Goal: Task Accomplishment & Management: Manage account settings

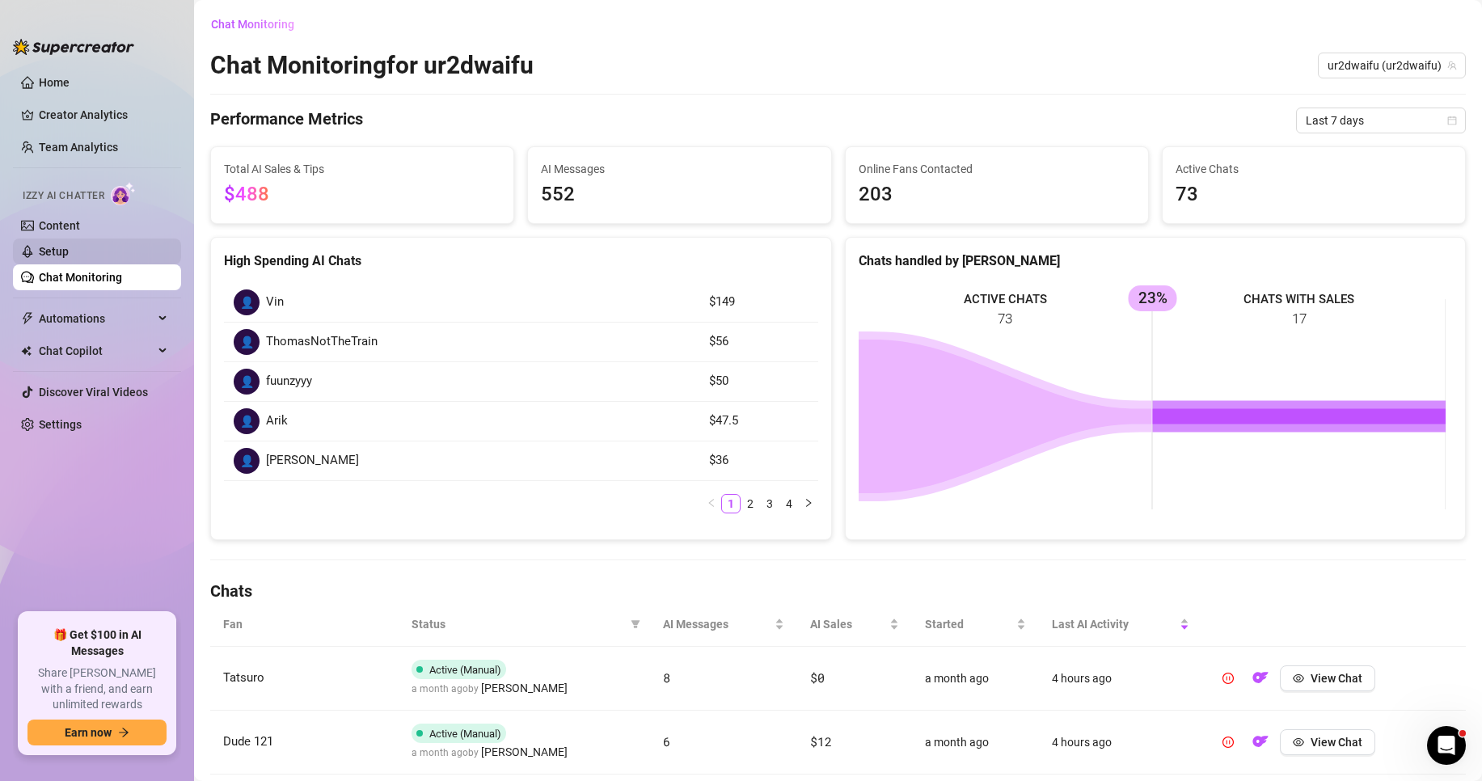
click at [69, 251] on link "Setup" at bounding box center [54, 251] width 30 height 13
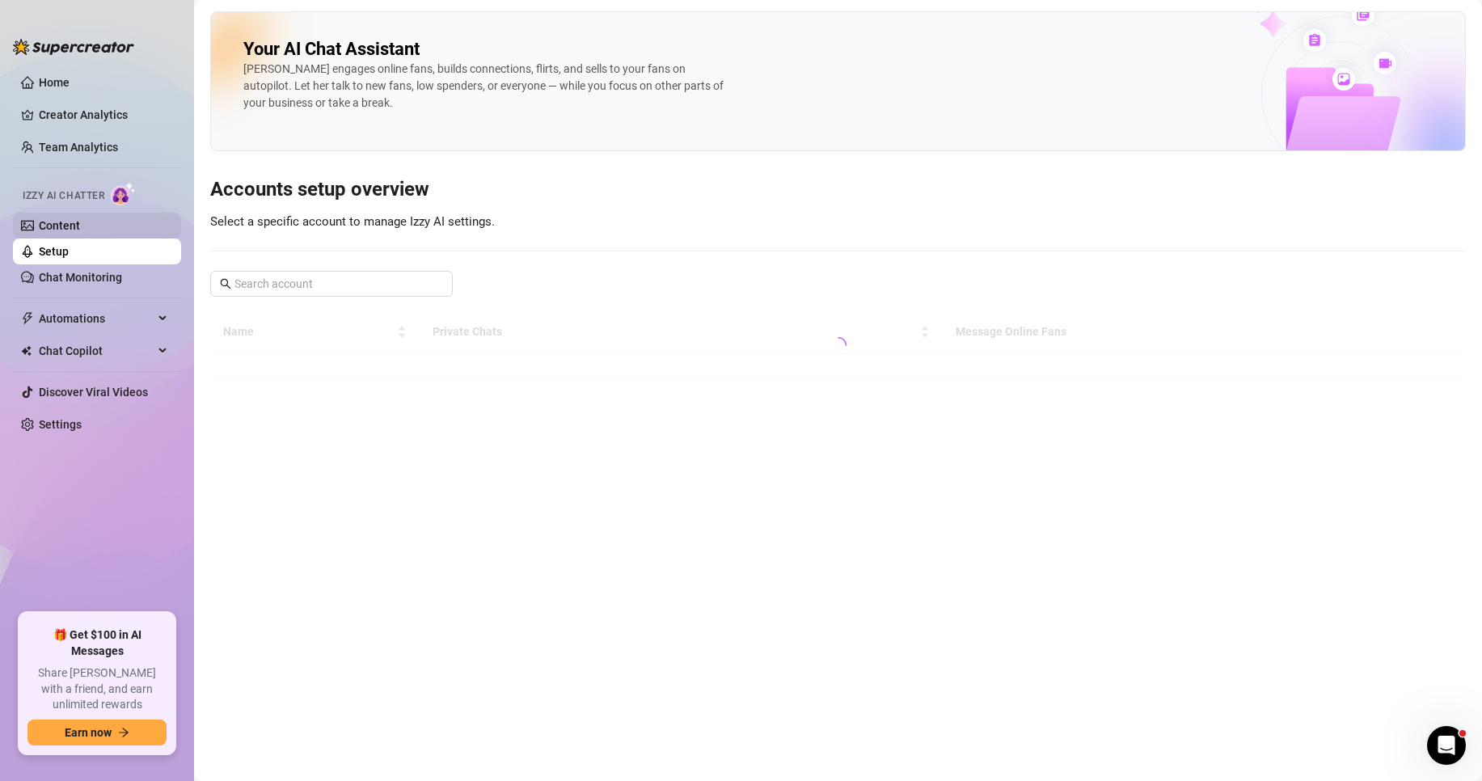
click at [80, 219] on link "Content" at bounding box center [59, 225] width 41 height 13
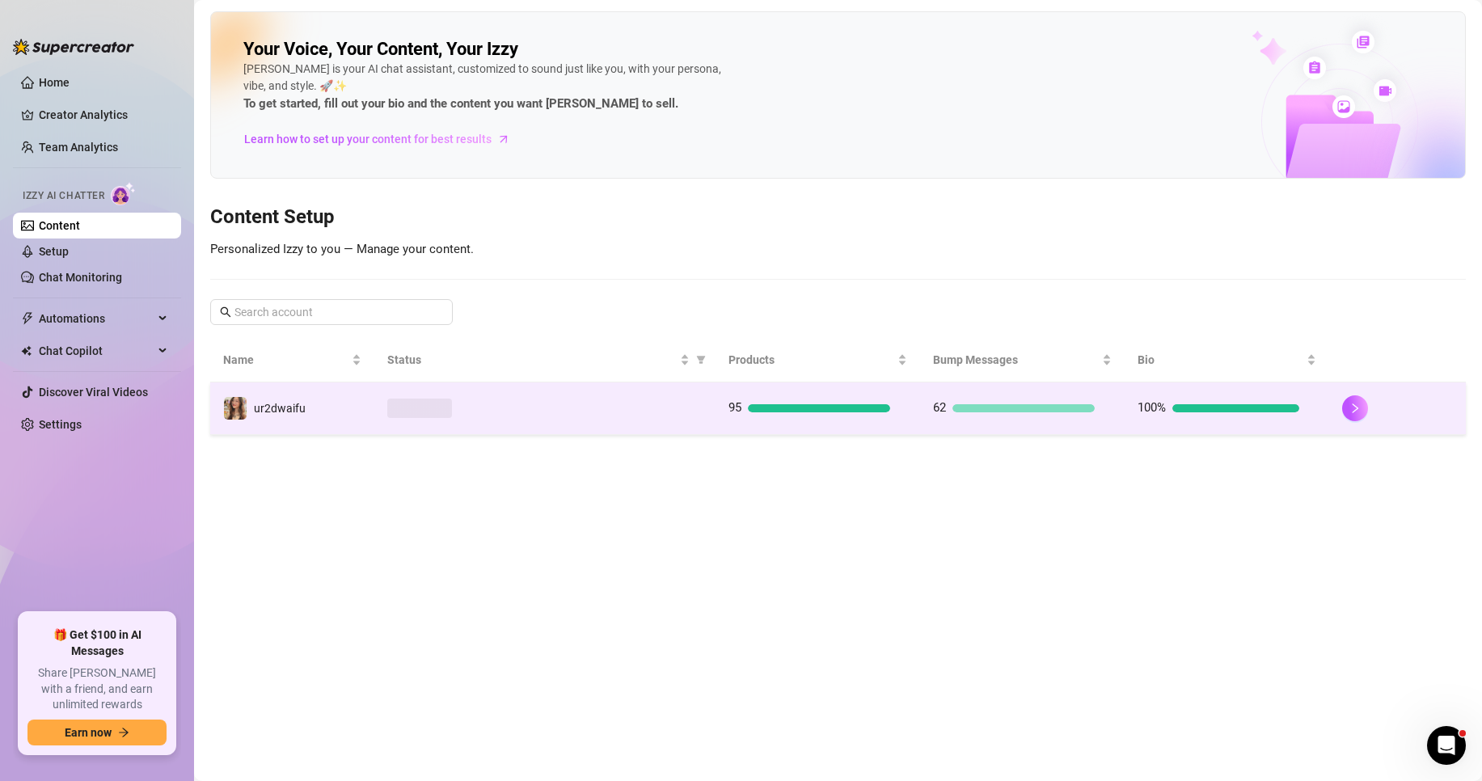
click at [434, 414] on span at bounding box center [419, 407] width 65 height 19
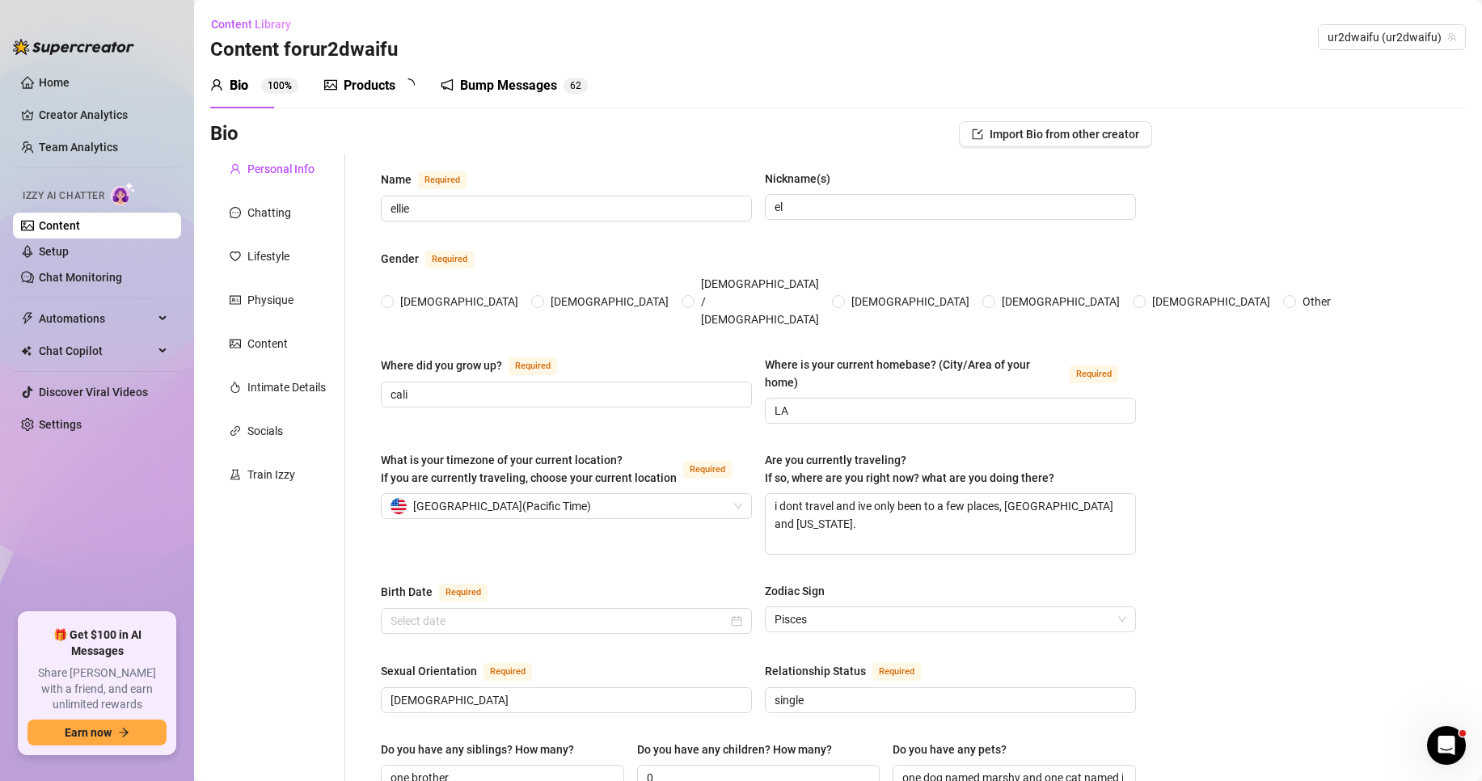
radio input "true"
type input "[DATE]"
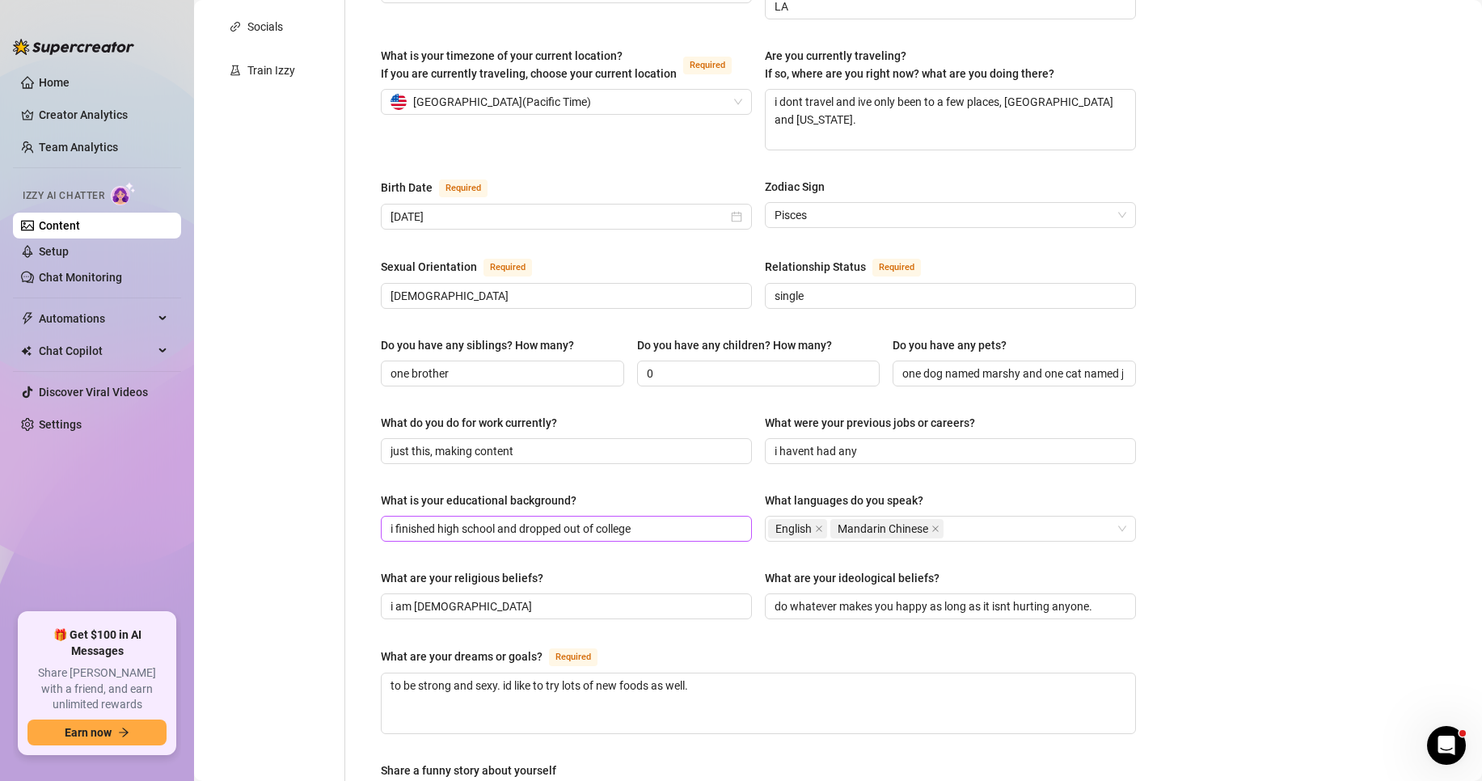
scroll to position [647, 0]
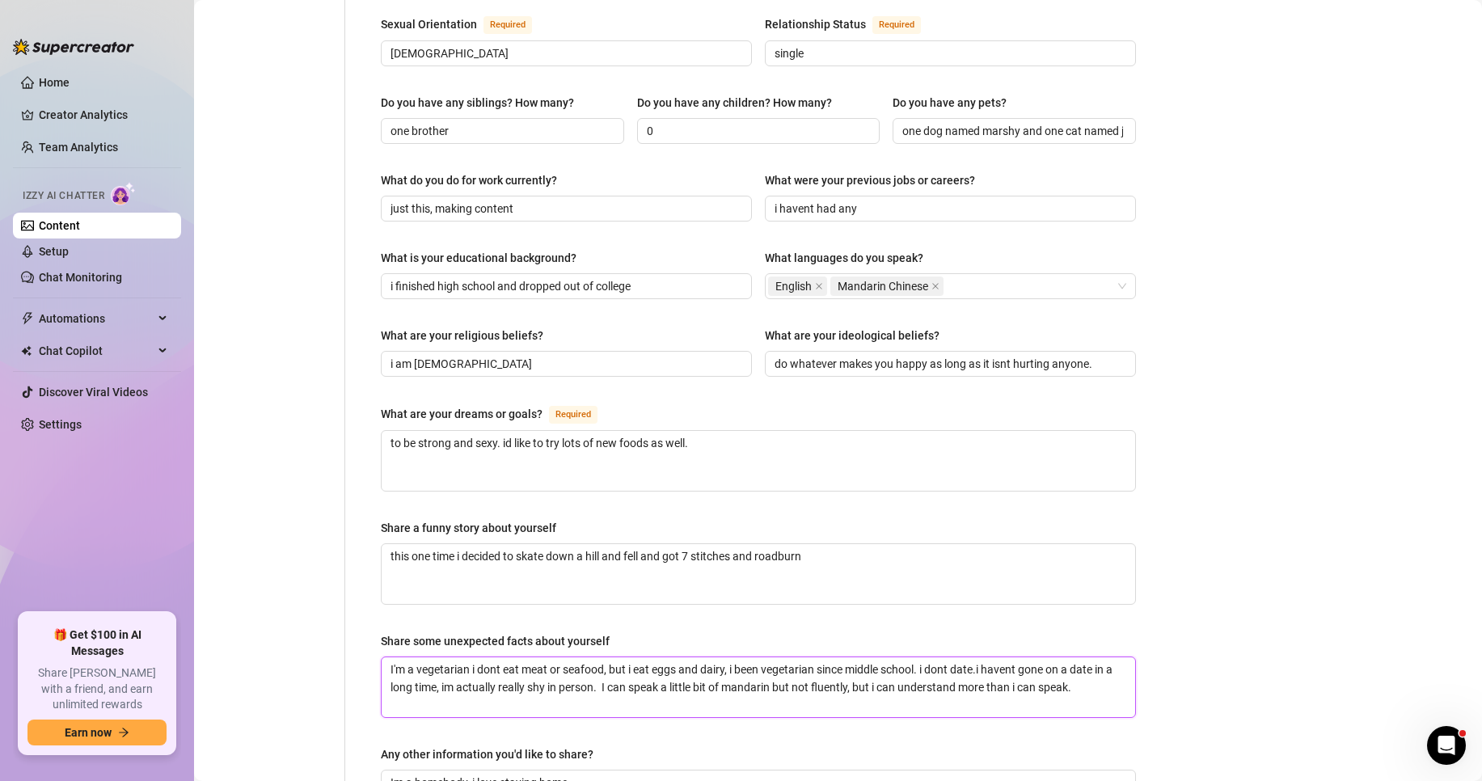
drag, startPoint x: 926, startPoint y: 636, endPoint x: 379, endPoint y: 622, distance: 546.6
click at [379, 622] on div "Name Required [PERSON_NAME](s) el Gender Required [DEMOGRAPHIC_DATA] [DEMOGRAPH…" at bounding box center [758, 237] width 787 height 1461
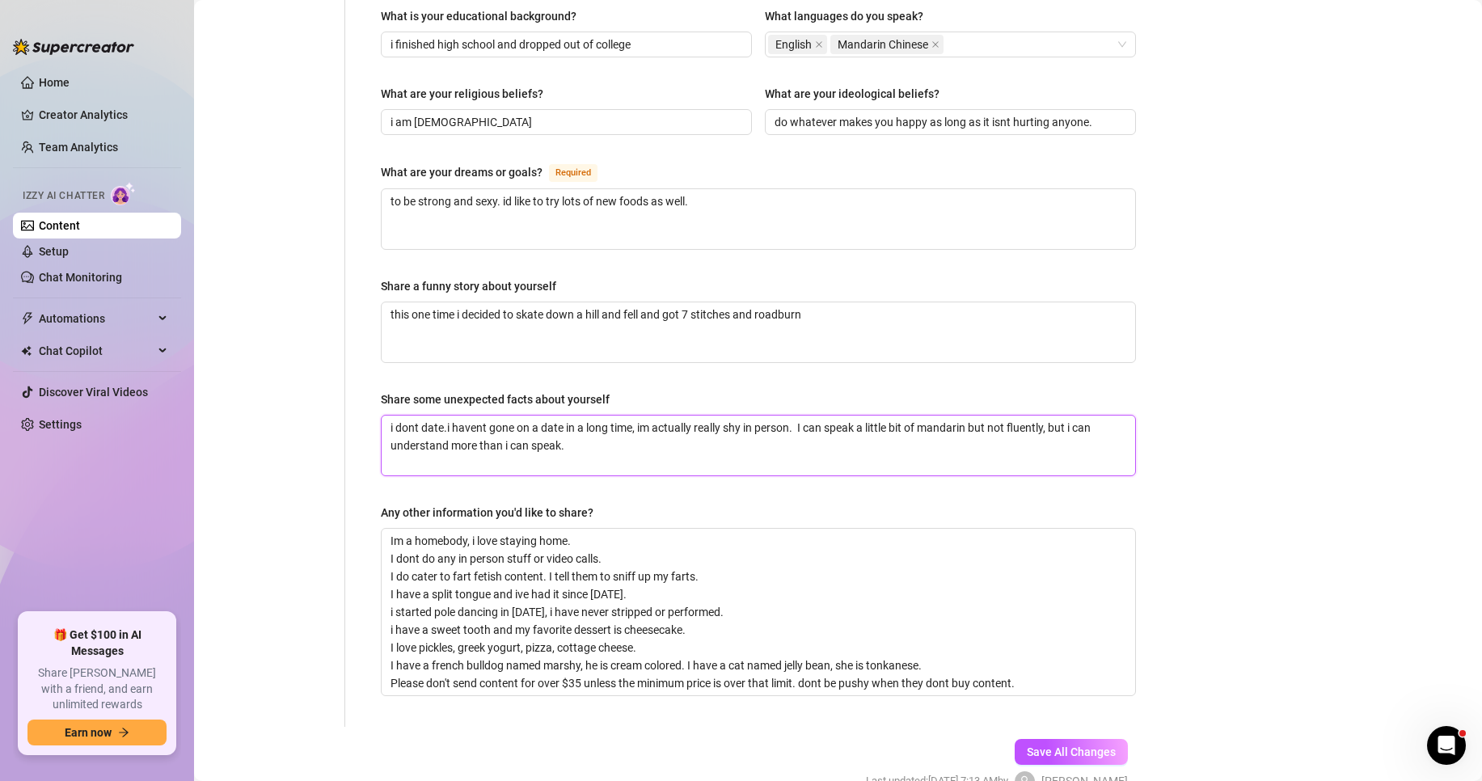
scroll to position [889, 0]
type textarea "i dont date.i havent gone on a date in a long time, im actually really shy in p…"
click at [1065, 738] on button "Save All Changes" at bounding box center [1070, 751] width 113 height 26
click at [1061, 650] on textarea "Im a homebody, i love staying home. I dont do any in person stuff or video call…" at bounding box center [758, 611] width 753 height 167
click at [1051, 656] on textarea "Im a homebody, i love staying home. I dont do any in person stuff or video call…" at bounding box center [758, 611] width 753 height 167
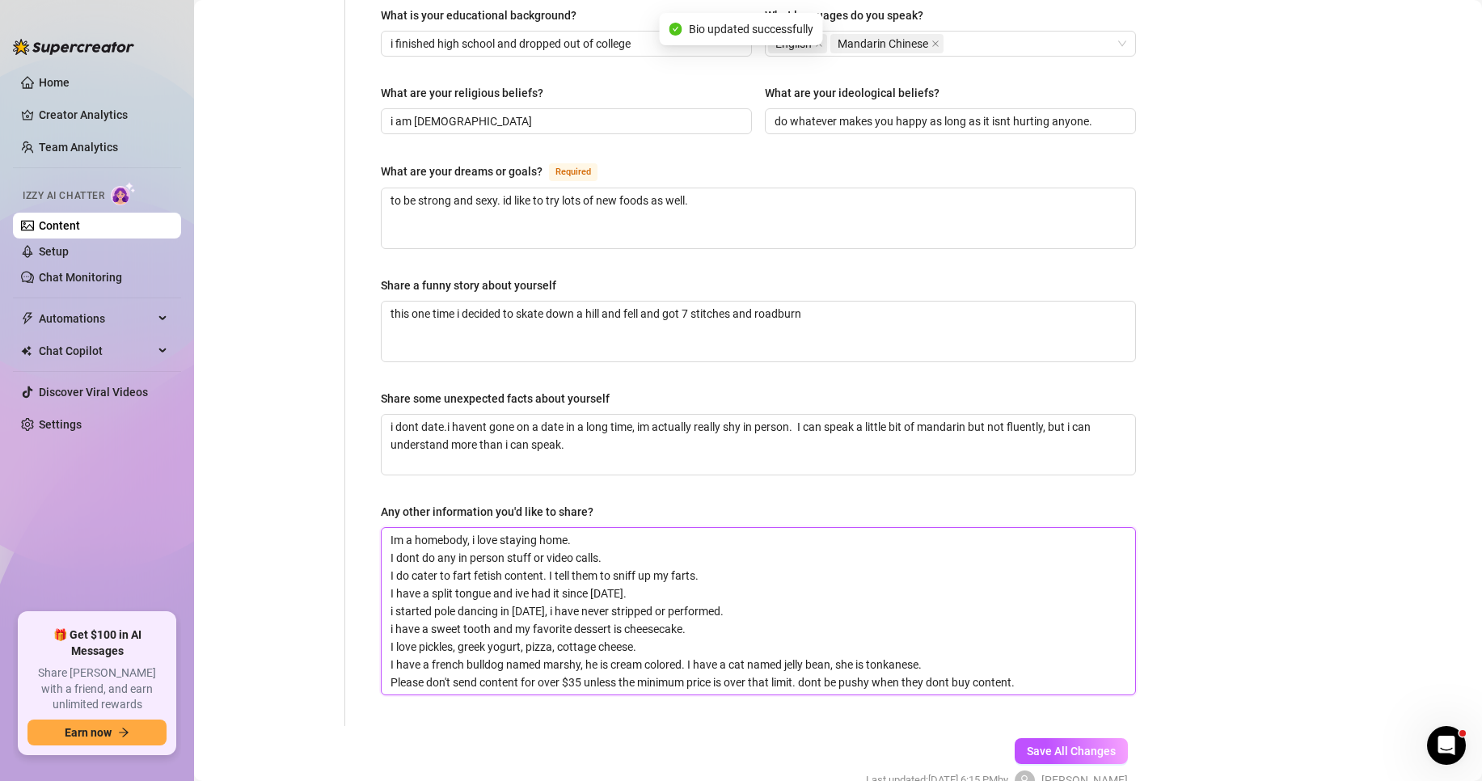
type textarea "Im a homebody, i love staying home. I dont do any in person stuff or video call…"
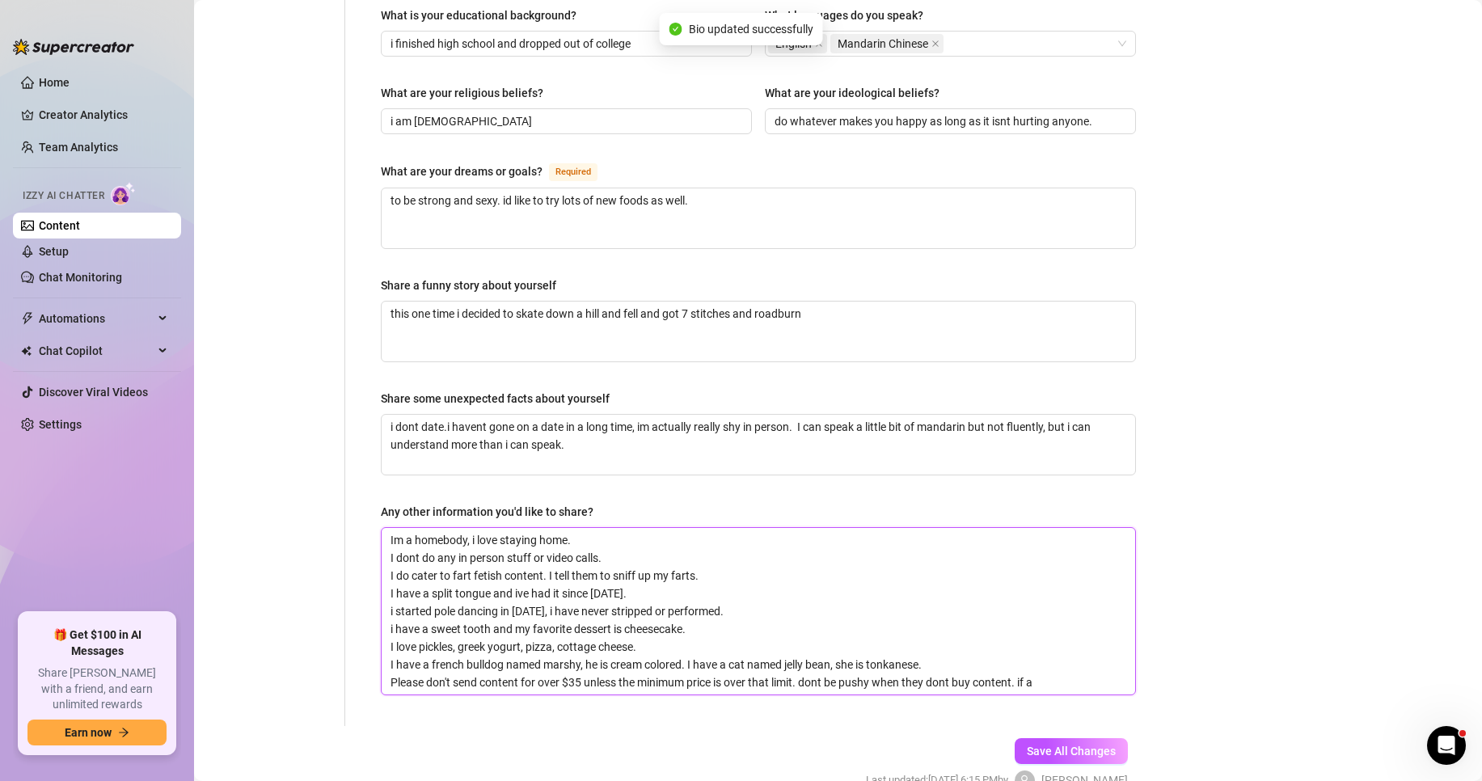
type textarea "Im a homebody, i love staying home. I dont do any in person stuff or video call…"
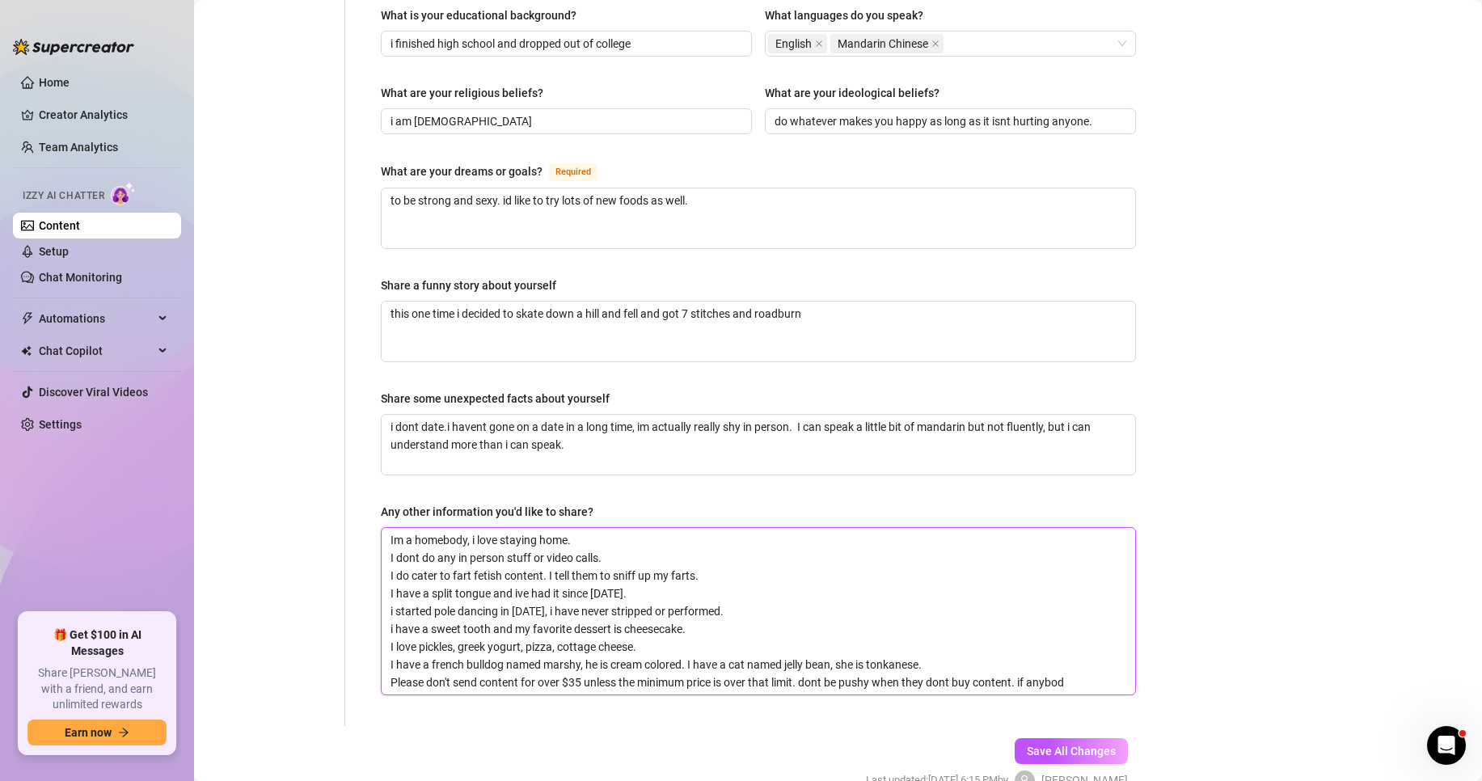
type textarea "Im a homebody, i love staying home. I dont do any in person stuff or video call…"
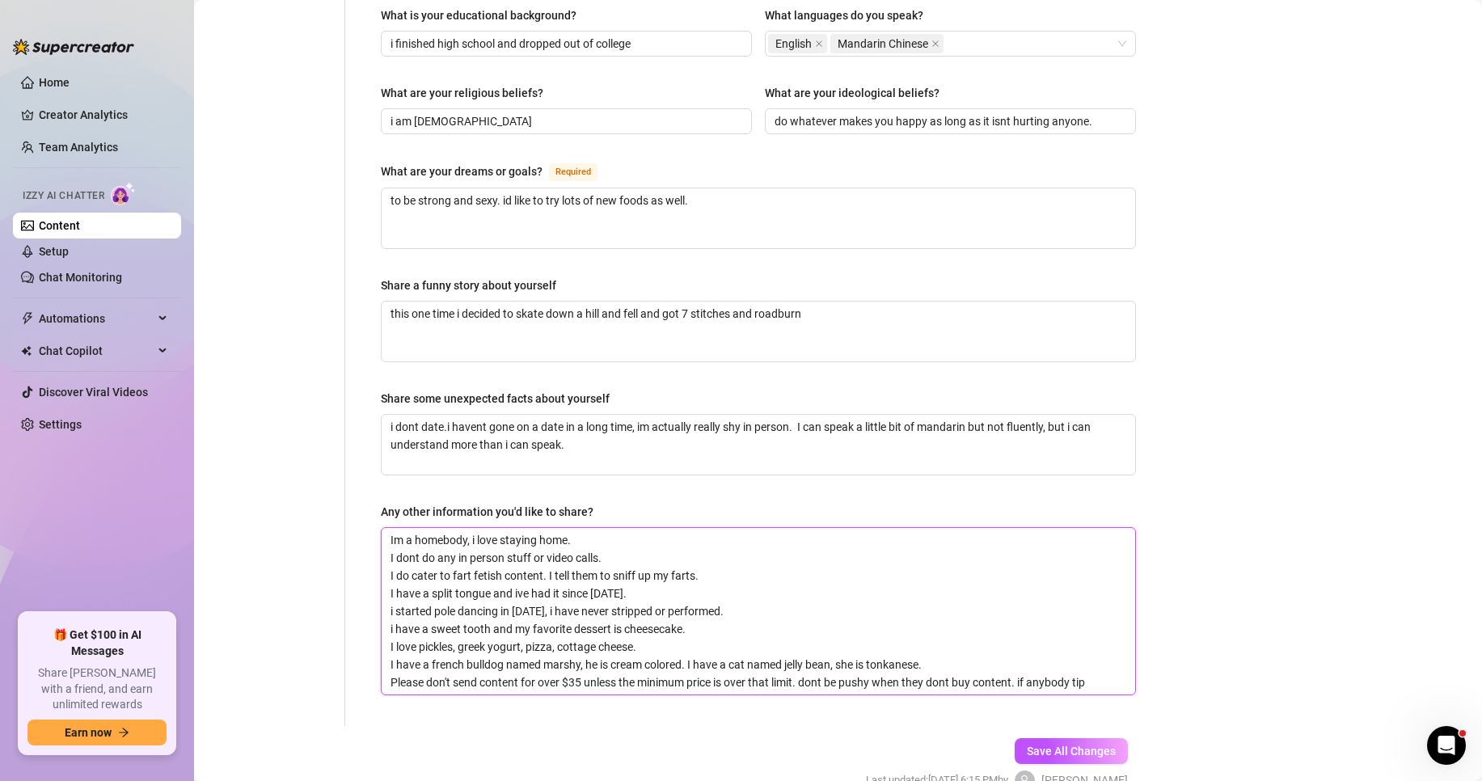
type textarea "Im a homebody, i love staying home. I dont do any in person stuff or video call…"
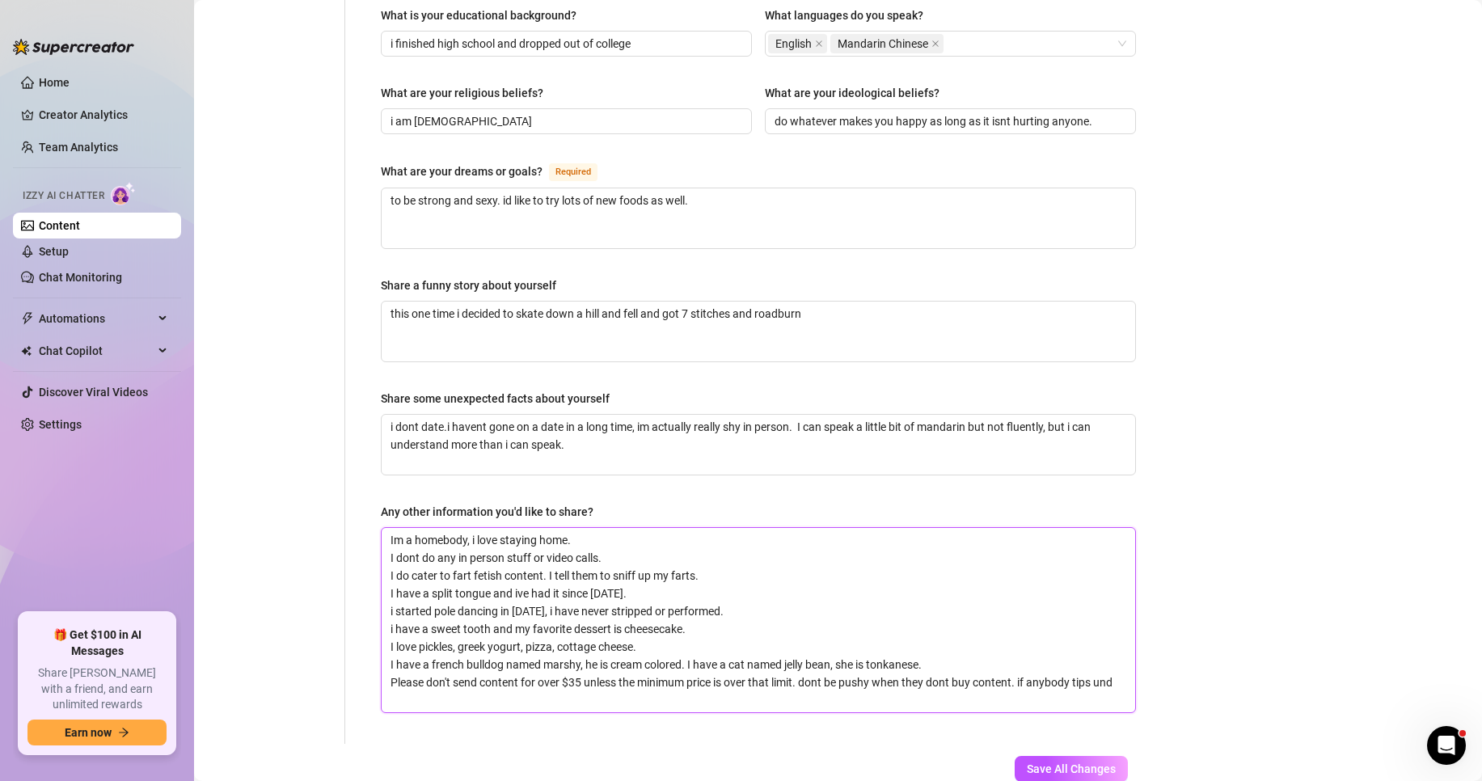
type textarea "Im a homebody, i love staying home. I dont do any in person stuff or video call…"
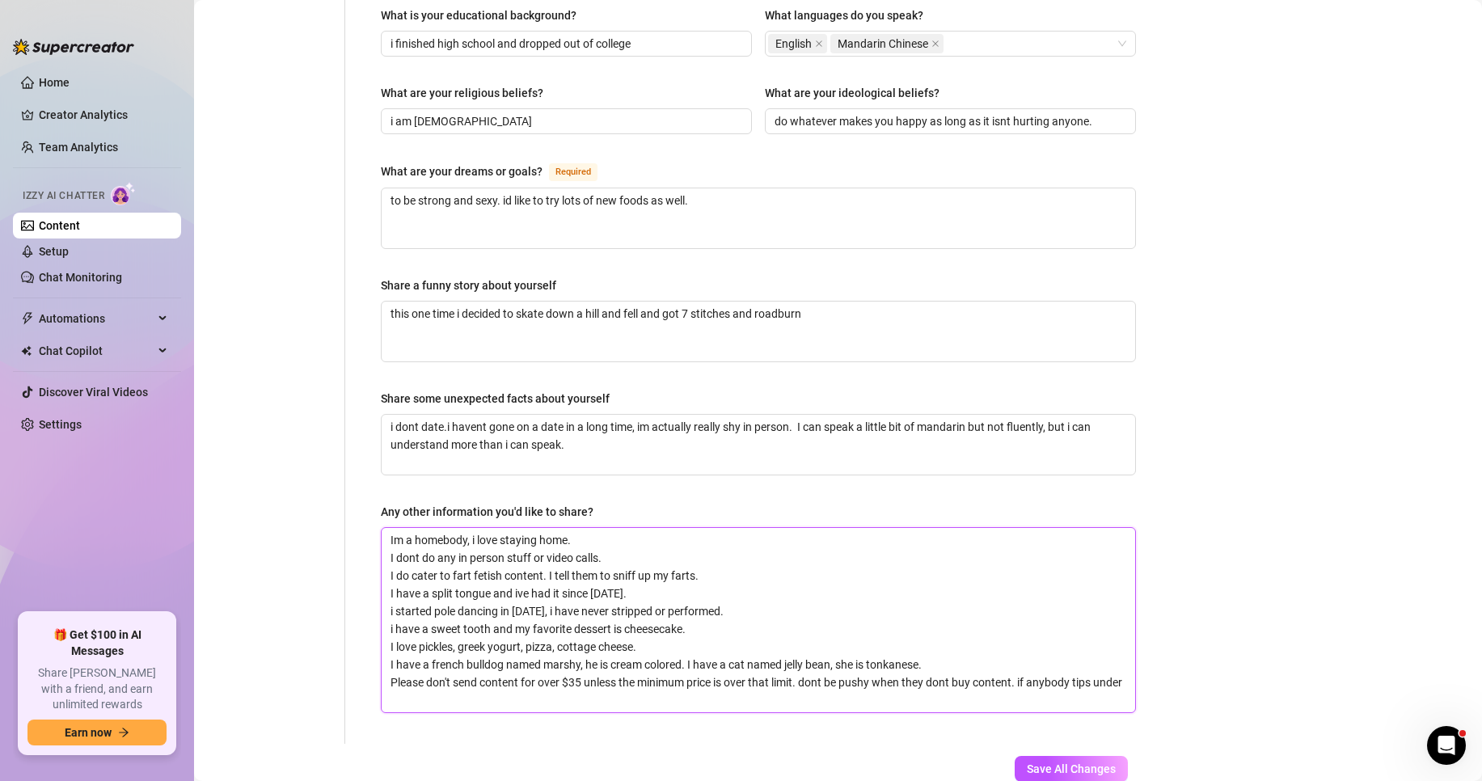
type textarea "Im a homebody, i love staying home. I dont do any in person stuff or video call…"
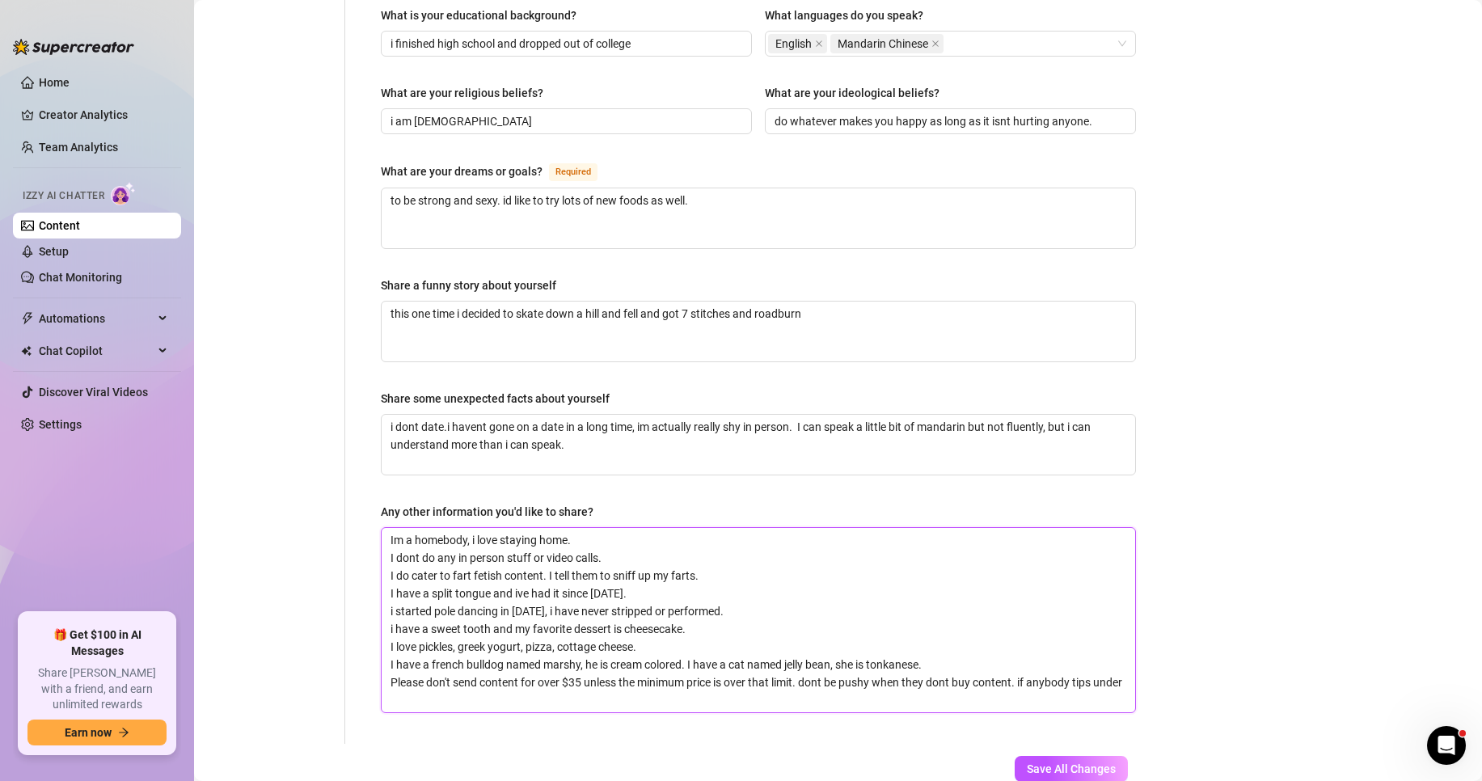
type textarea "Im a homebody, i love staying home. I dont do any in person stuff or video call…"
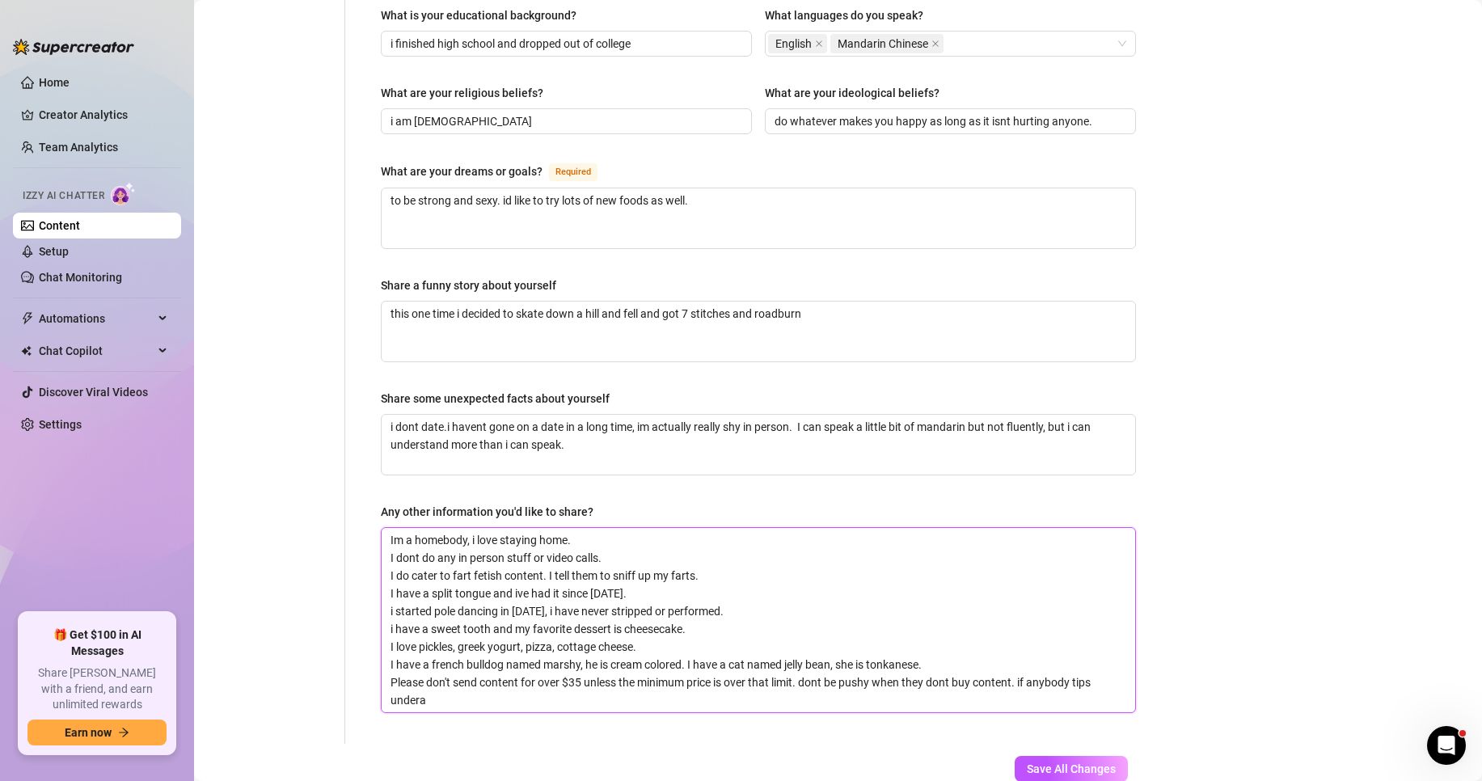
type textarea "Im a homebody, i love staying home. I dont do any in person stuff or video call…"
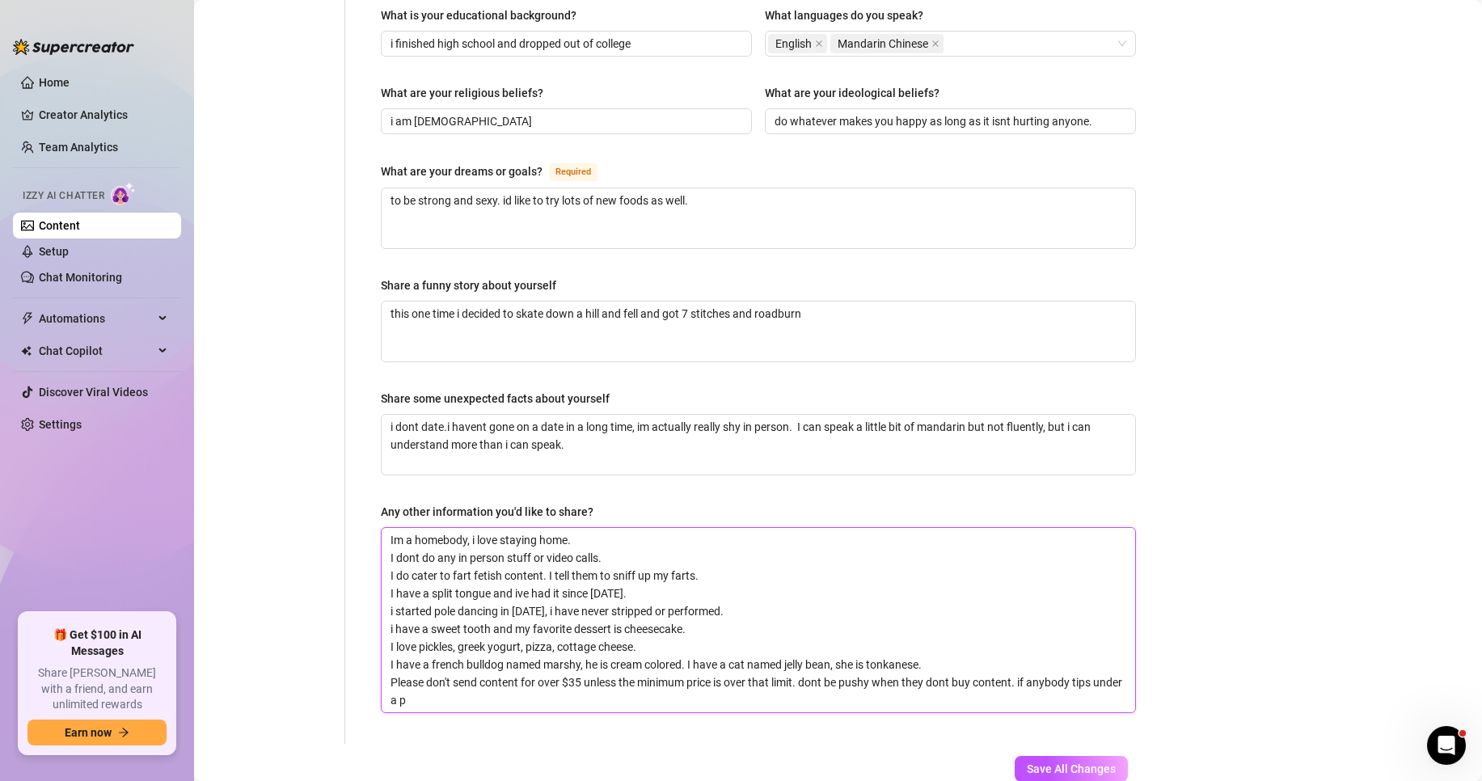
type textarea "Im a homebody, i love staying home. I dont do any in person stuff or video call…"
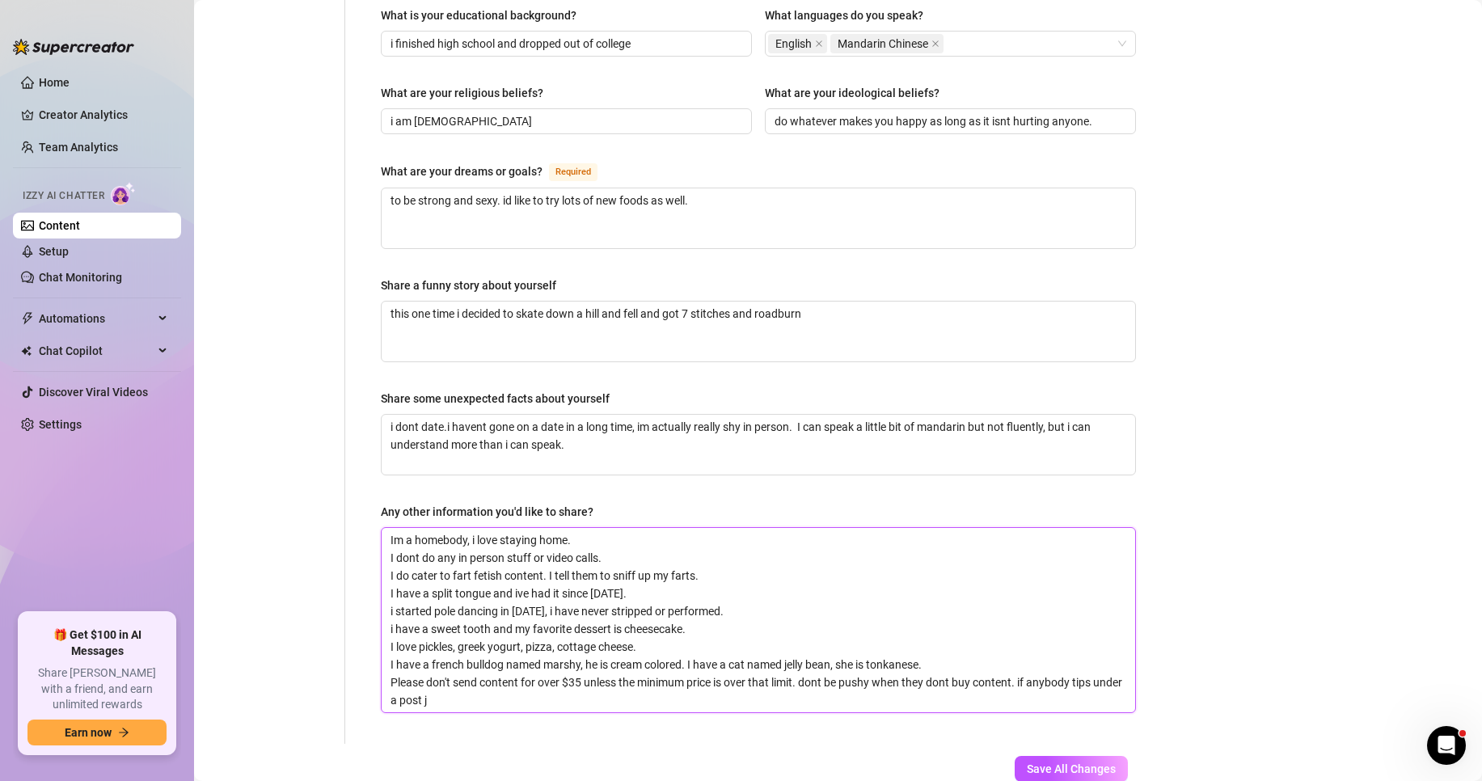
type textarea "Im a homebody, i love staying home. I dont do any in person stuff or video call…"
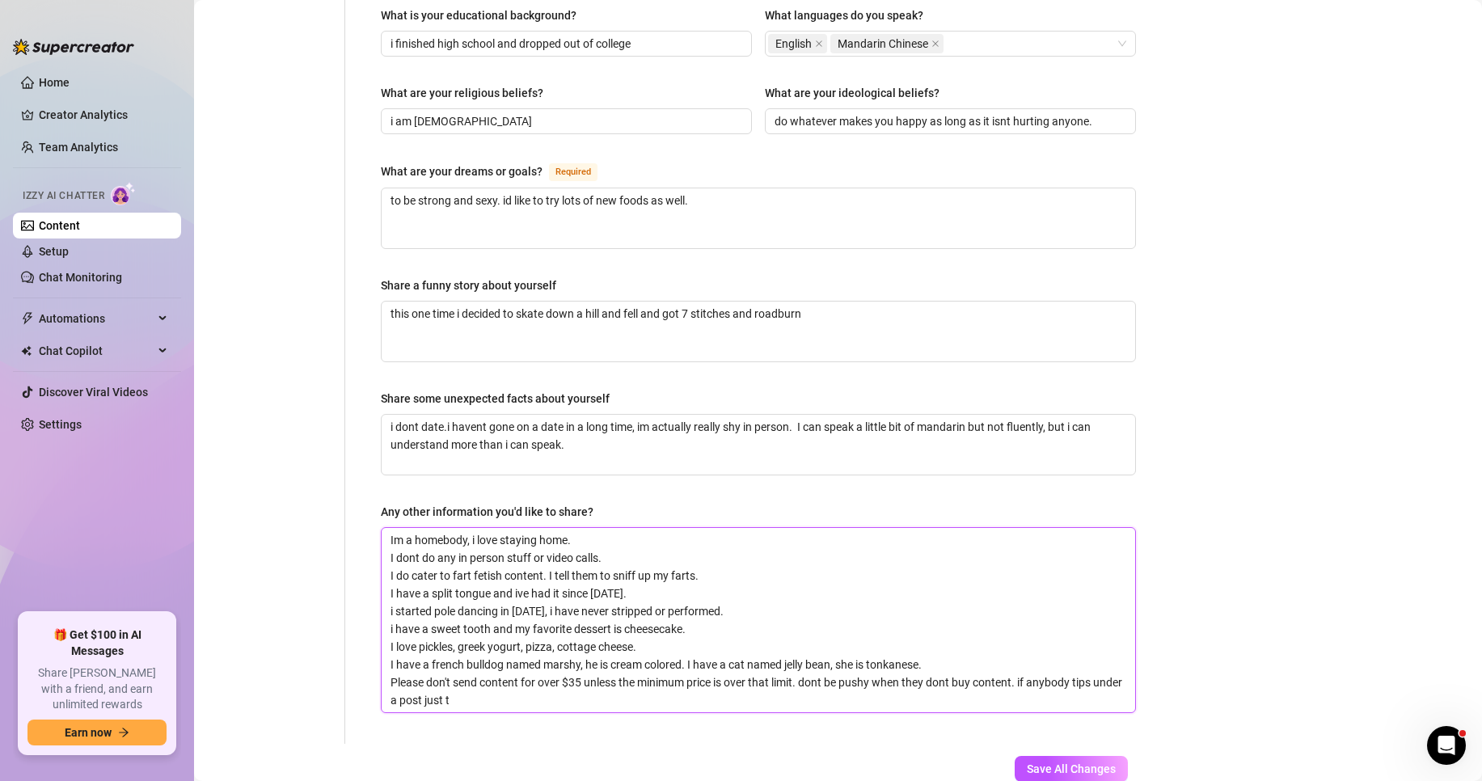
type textarea "Im a homebody, i love staying home. I dont do any in person stuff or video call…"
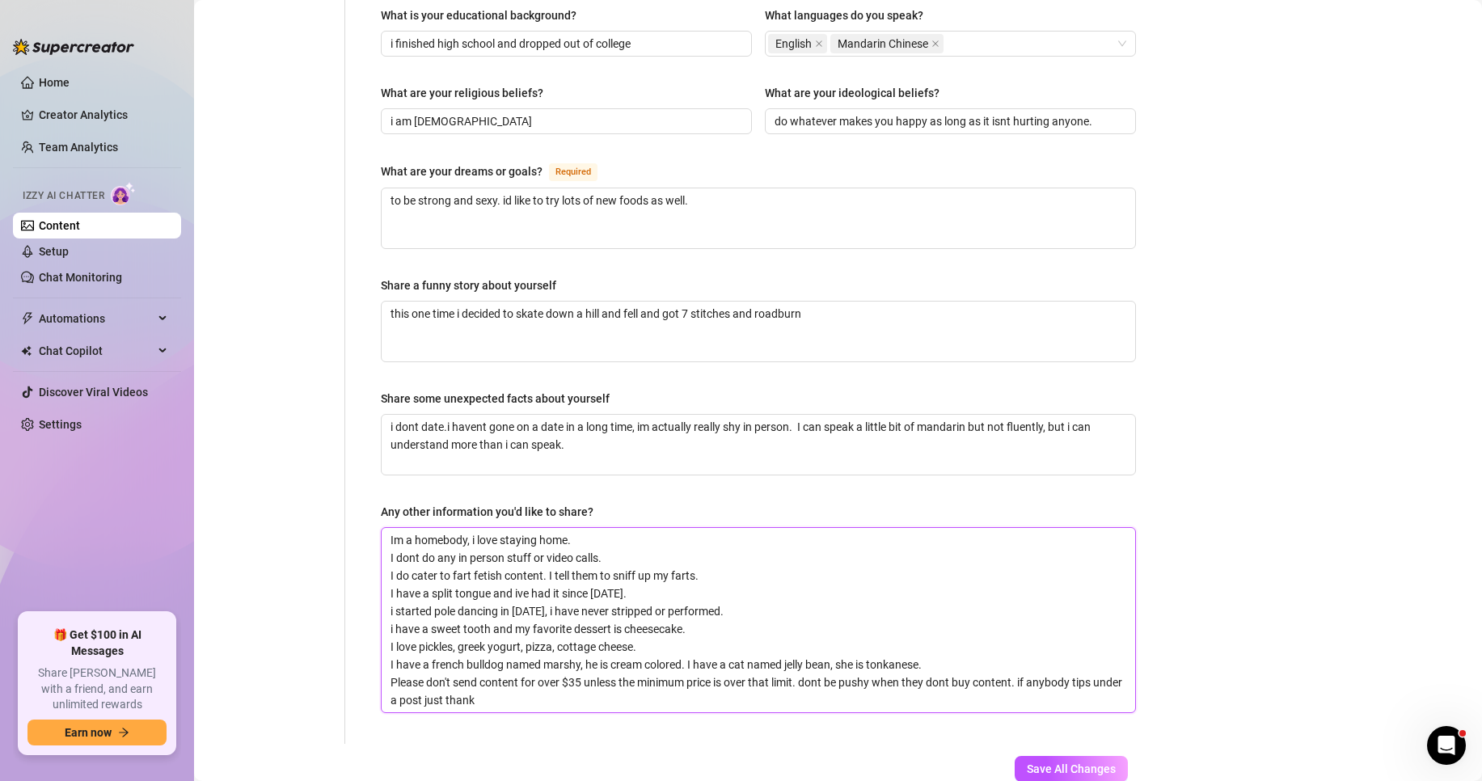
type textarea "Im a homebody, i love staying home. I dont do any in person stuff or video call…"
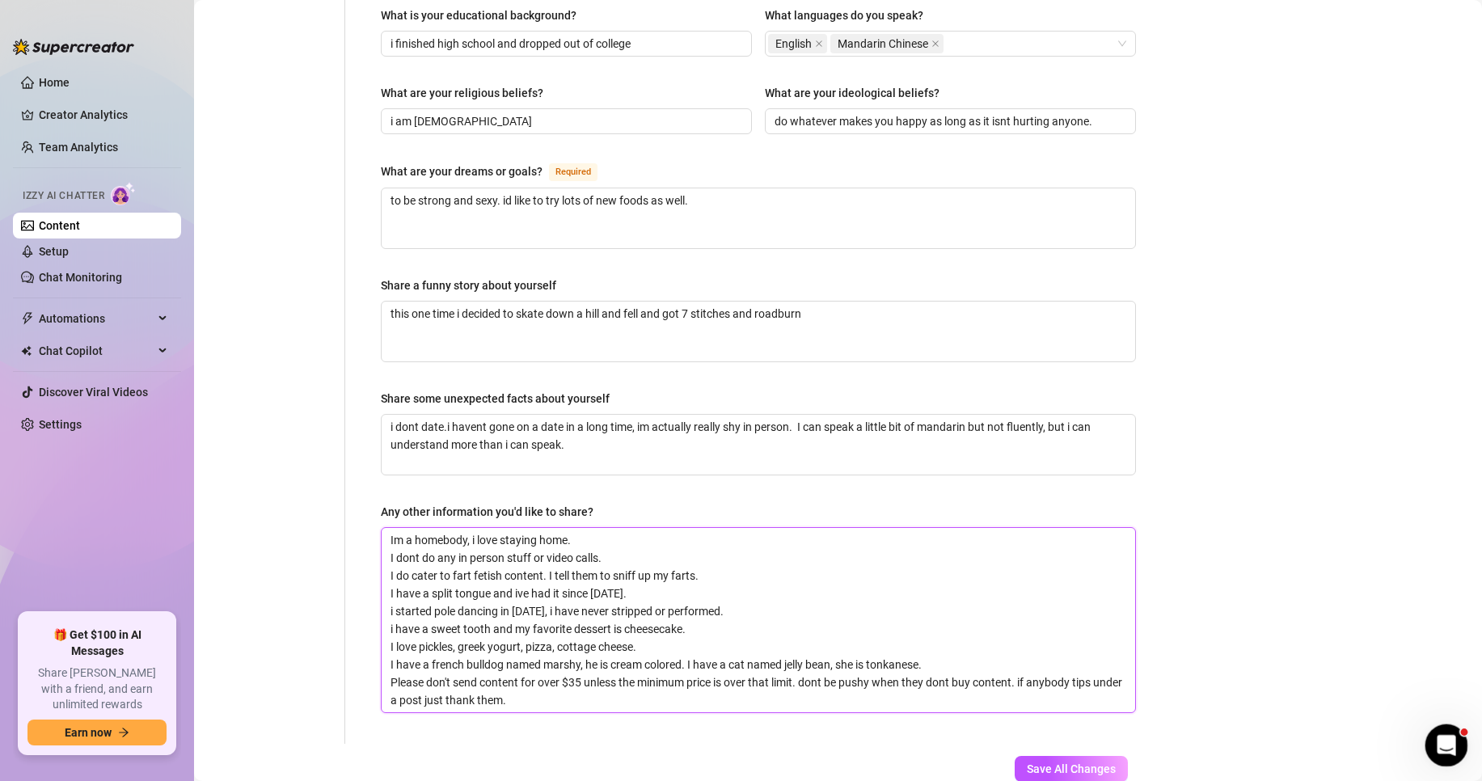
type textarea "Im a homebody, i love staying home. I dont do any in person stuff or video call…"
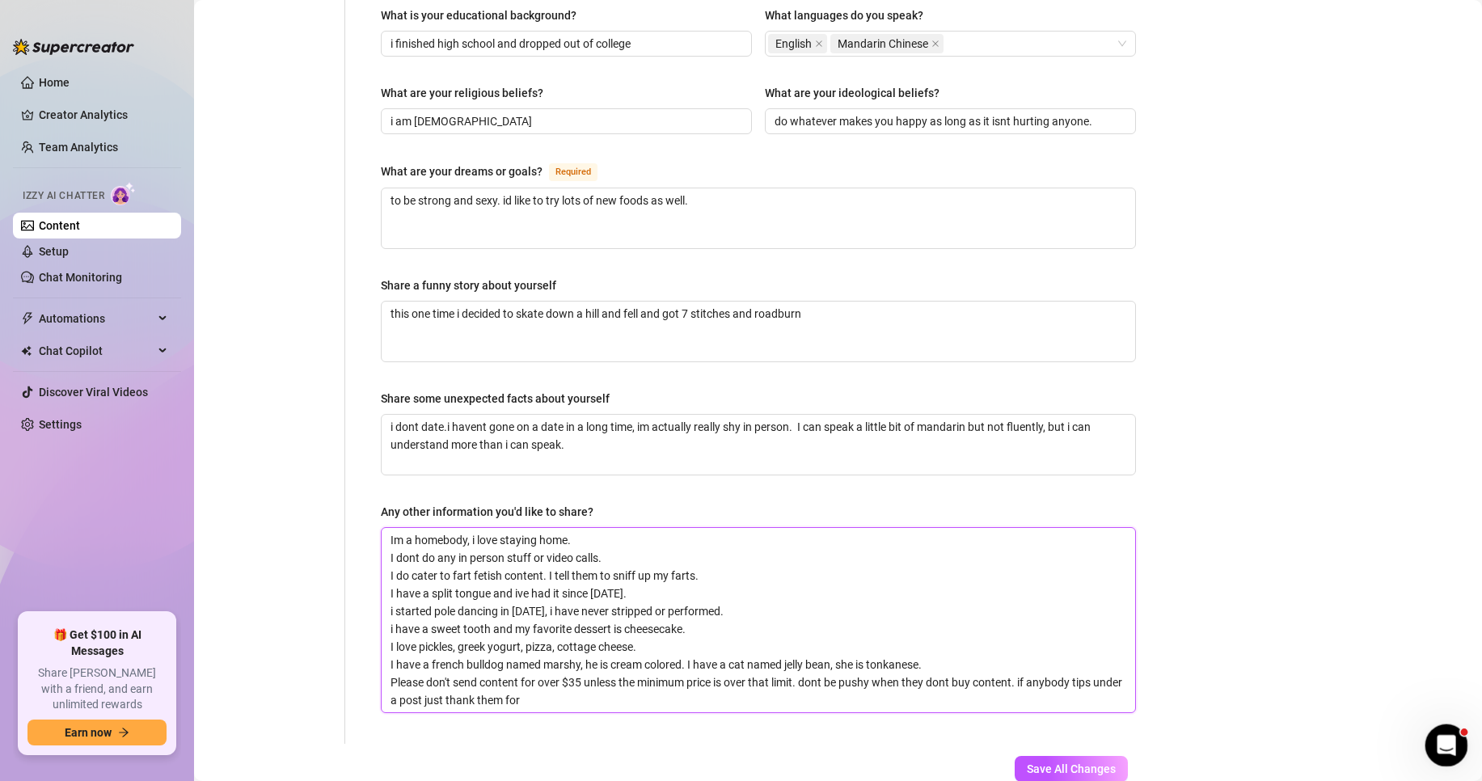
type textarea "Im a homebody, i love staying home. I dont do any in person stuff or video call…"
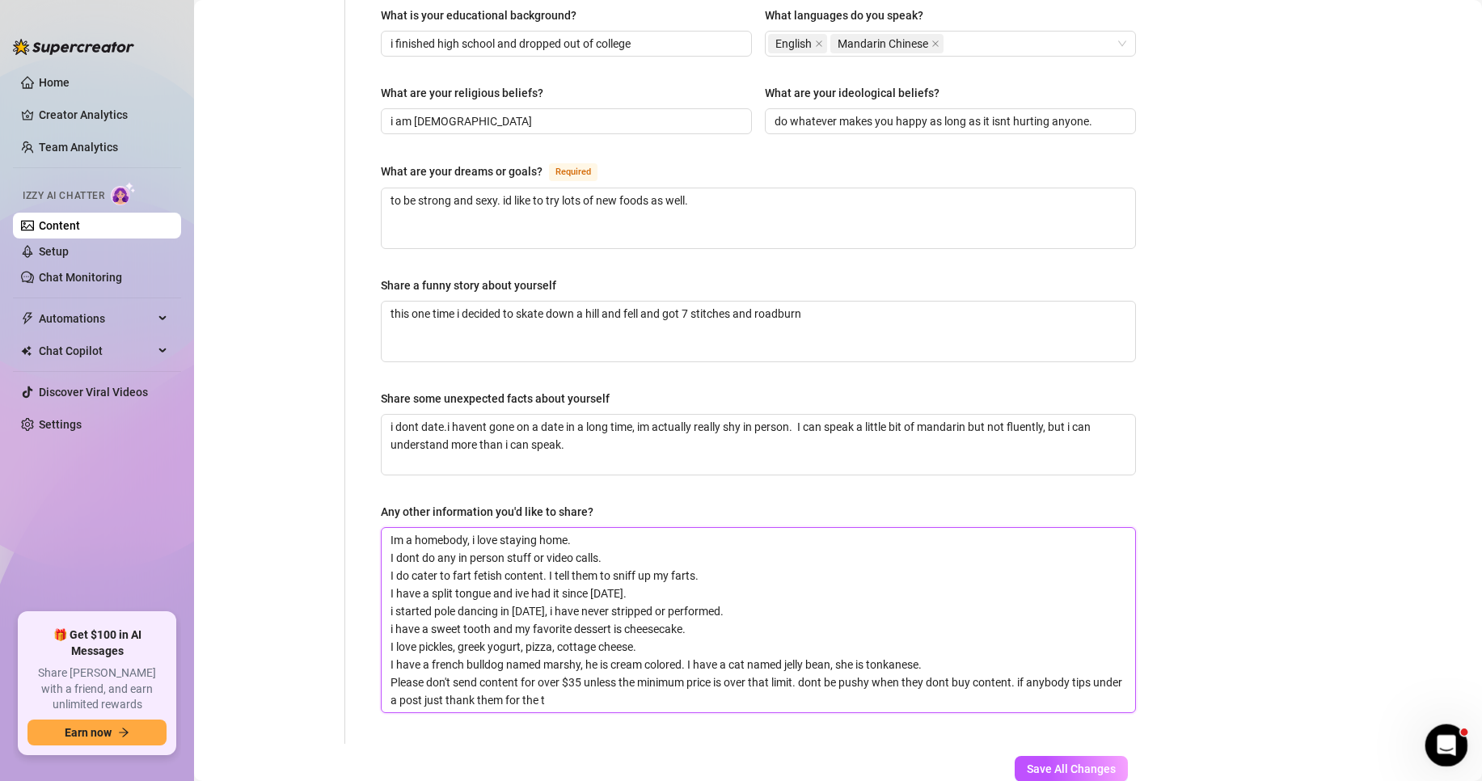
type textarea "Im a homebody, i love staying home. I dont do any in person stuff or video call…"
click at [1094, 762] on span "Save All Changes" at bounding box center [1071, 768] width 89 height 13
click at [448, 415] on textarea "i dont date.i havent gone on a date in a long time, im actually really shy in p…" at bounding box center [758, 445] width 753 height 60
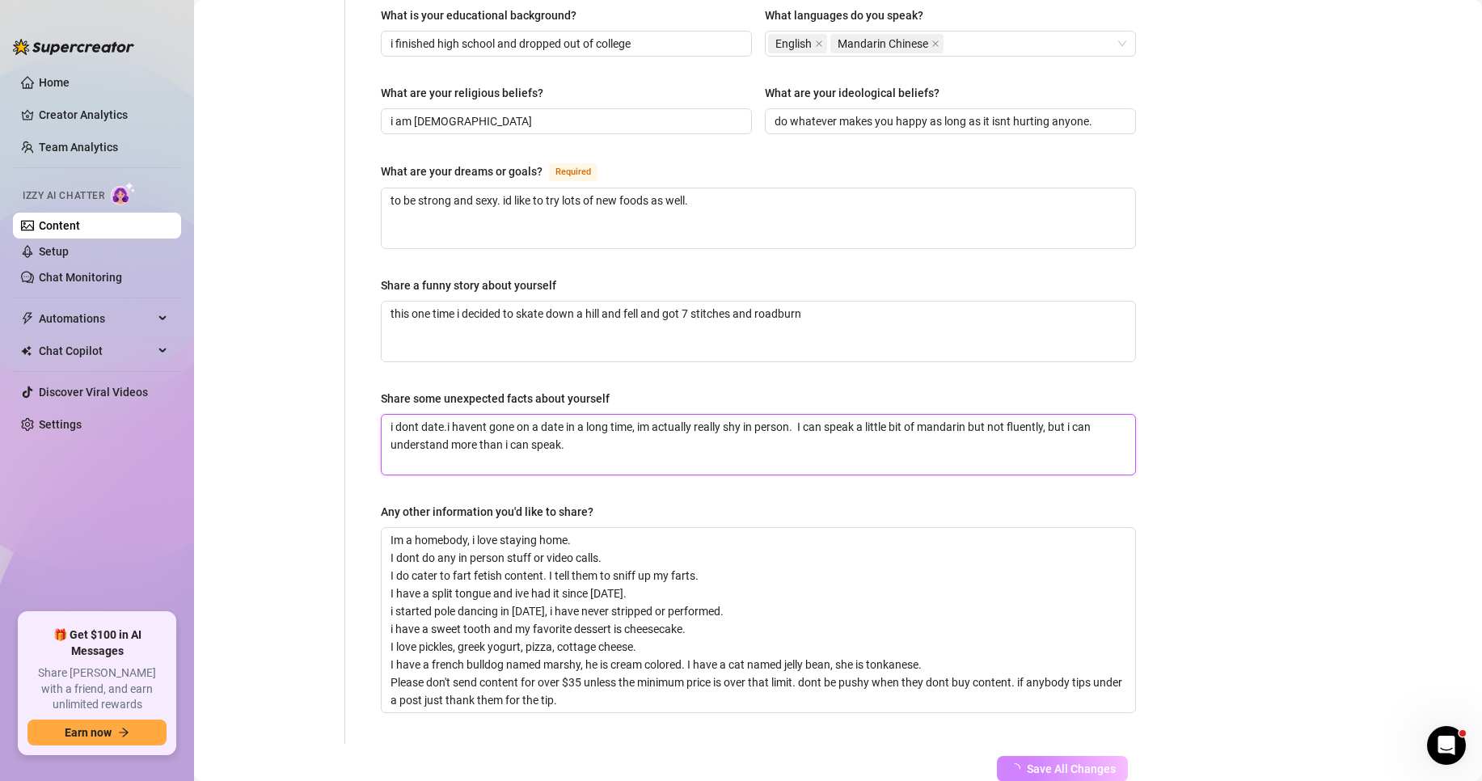
type textarea "i dont date. i havent gone on a date in a long time, im actually really shy in …"
type textarea "i dont date.i havent gone on a date in a long time, im actually really shy in p…"
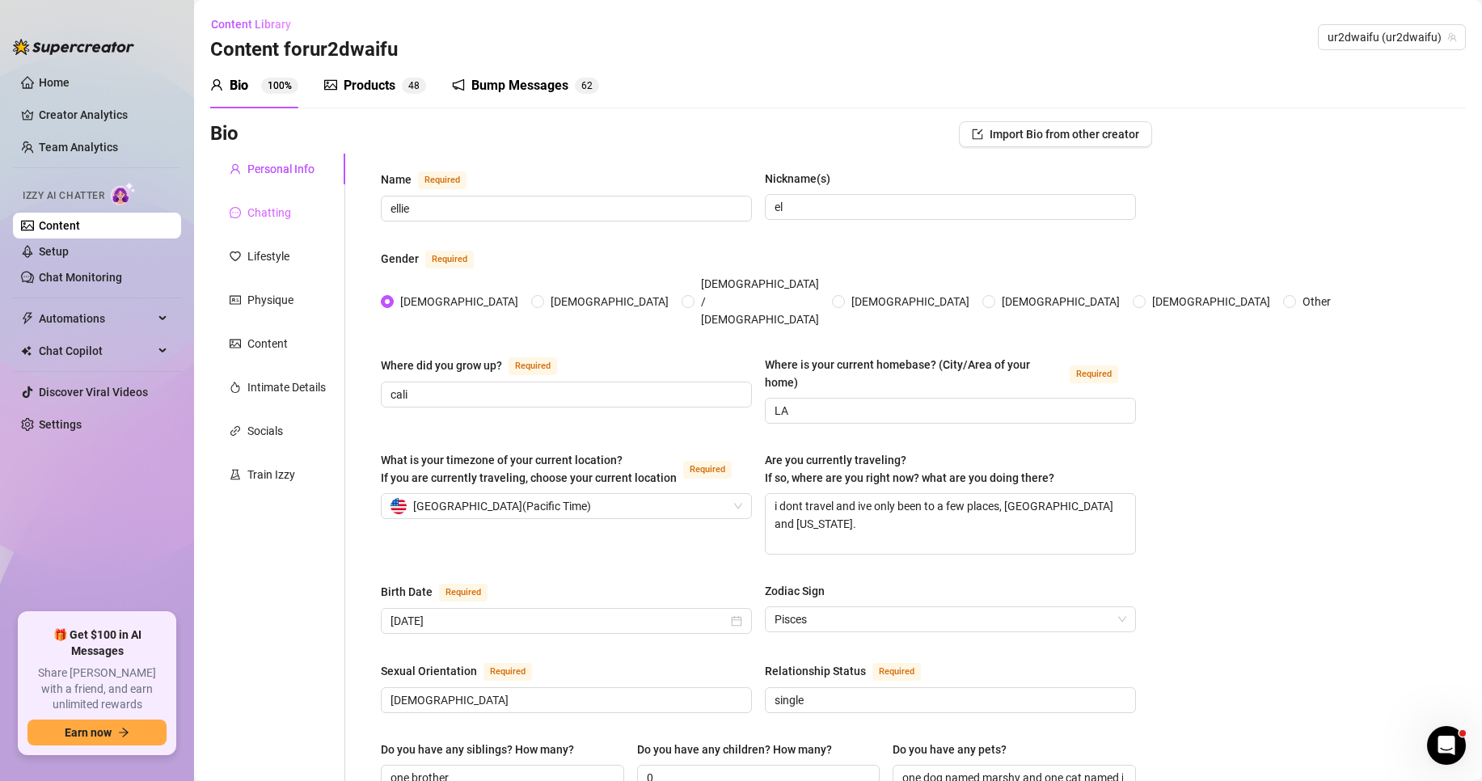
click at [291, 214] on div "Chatting" at bounding box center [277, 212] width 135 height 31
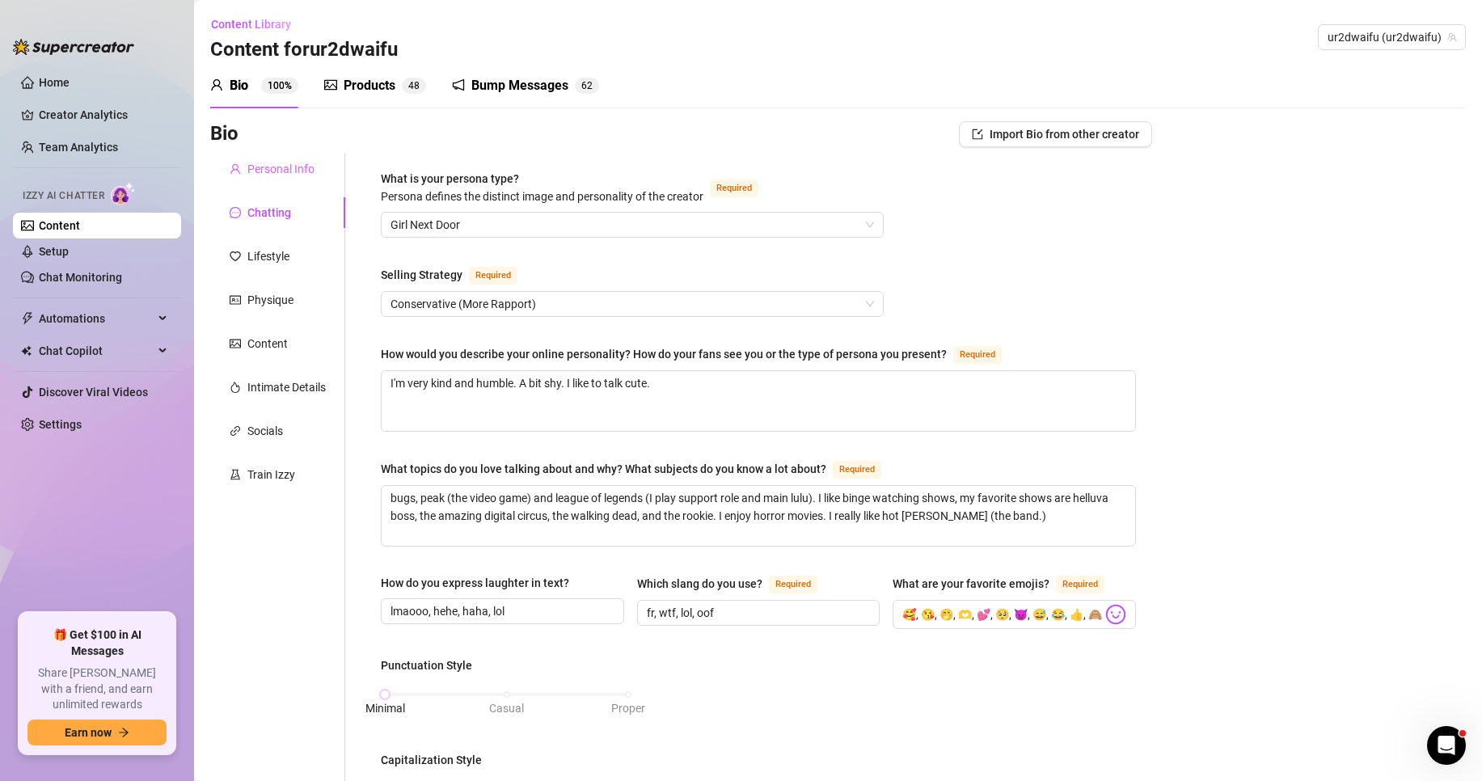
click at [333, 167] on div "Personal Info" at bounding box center [277, 169] width 135 height 31
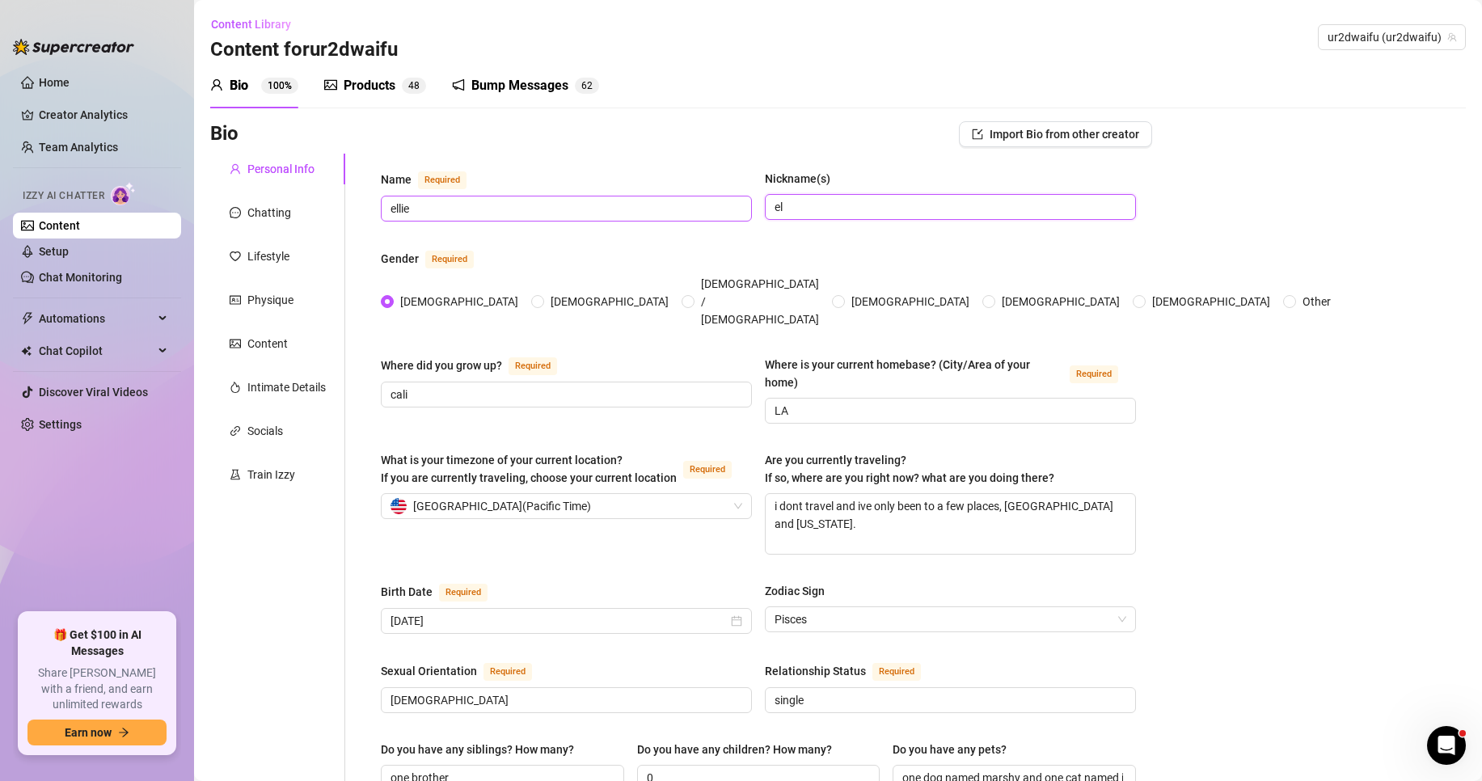
drag, startPoint x: 850, startPoint y: 214, endPoint x: 709, endPoint y: 206, distance: 140.9
click at [709, 206] on div "Name Required [PERSON_NAME](s) el" at bounding box center [758, 203] width 755 height 66
click at [323, 209] on div "Chatting" at bounding box center [277, 212] width 135 height 31
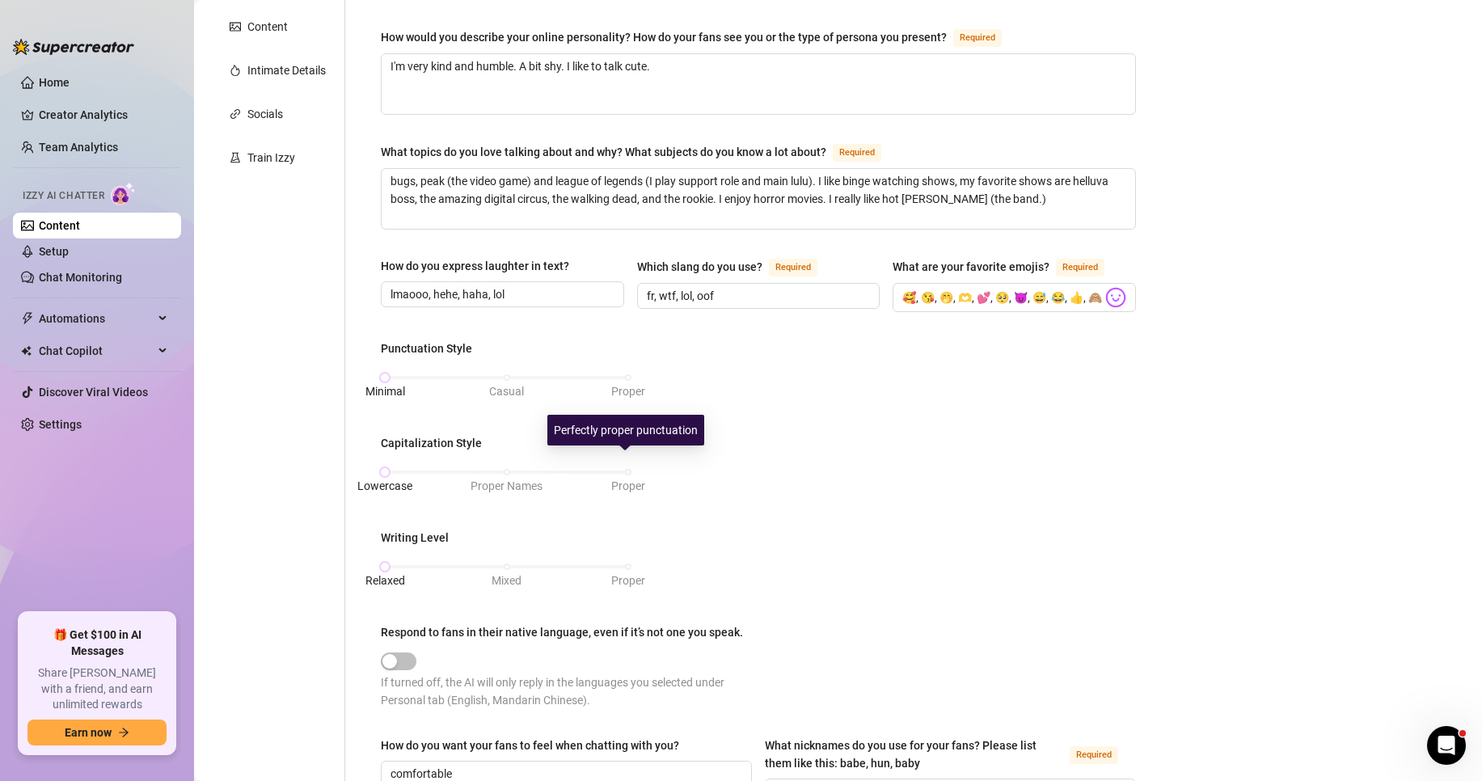
scroll to position [404, 0]
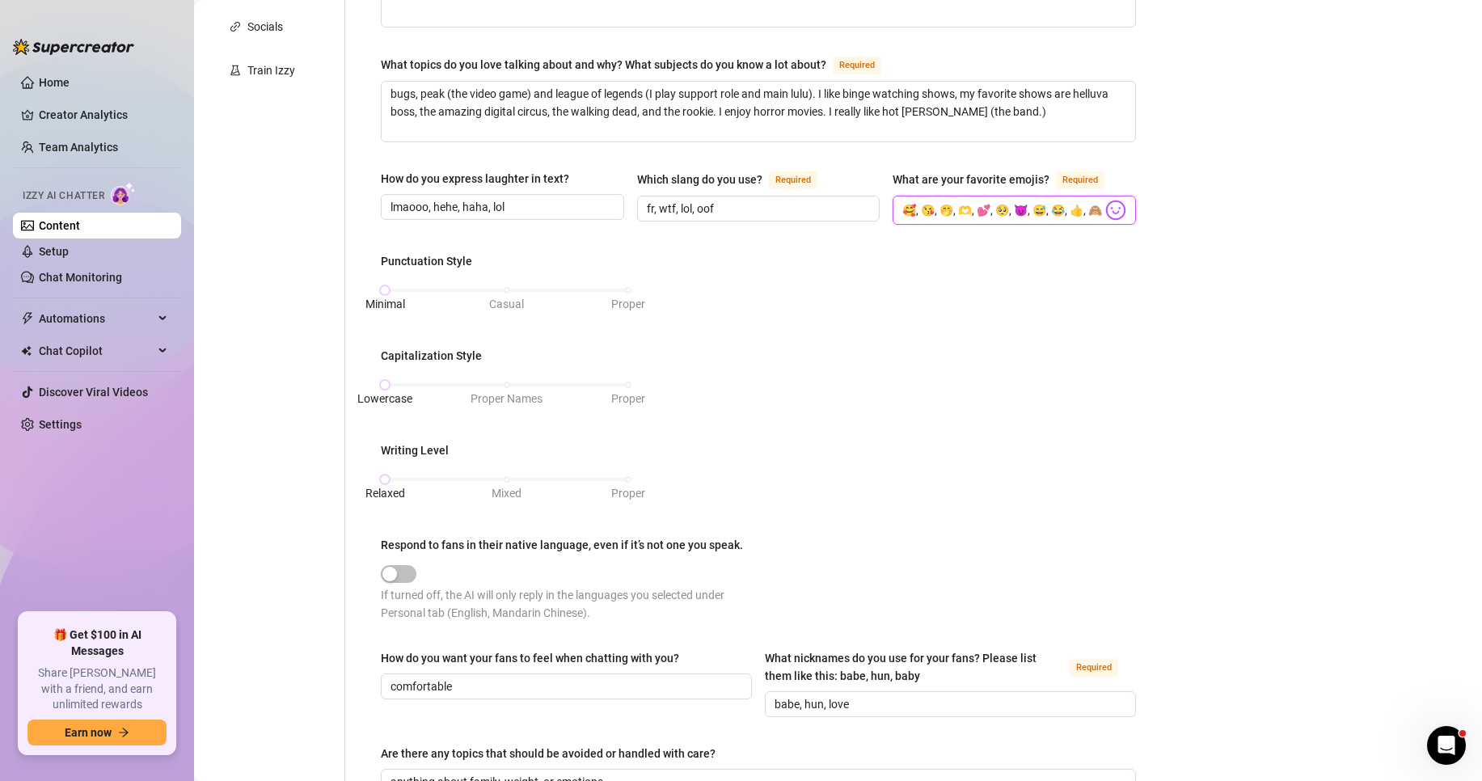
click at [1001, 211] on input "🥰, 😘, 🤭, 🫶, 💕, 🥺, 😈, 😅, 😂, 👍, 🙈, 💛" at bounding box center [1002, 210] width 200 height 21
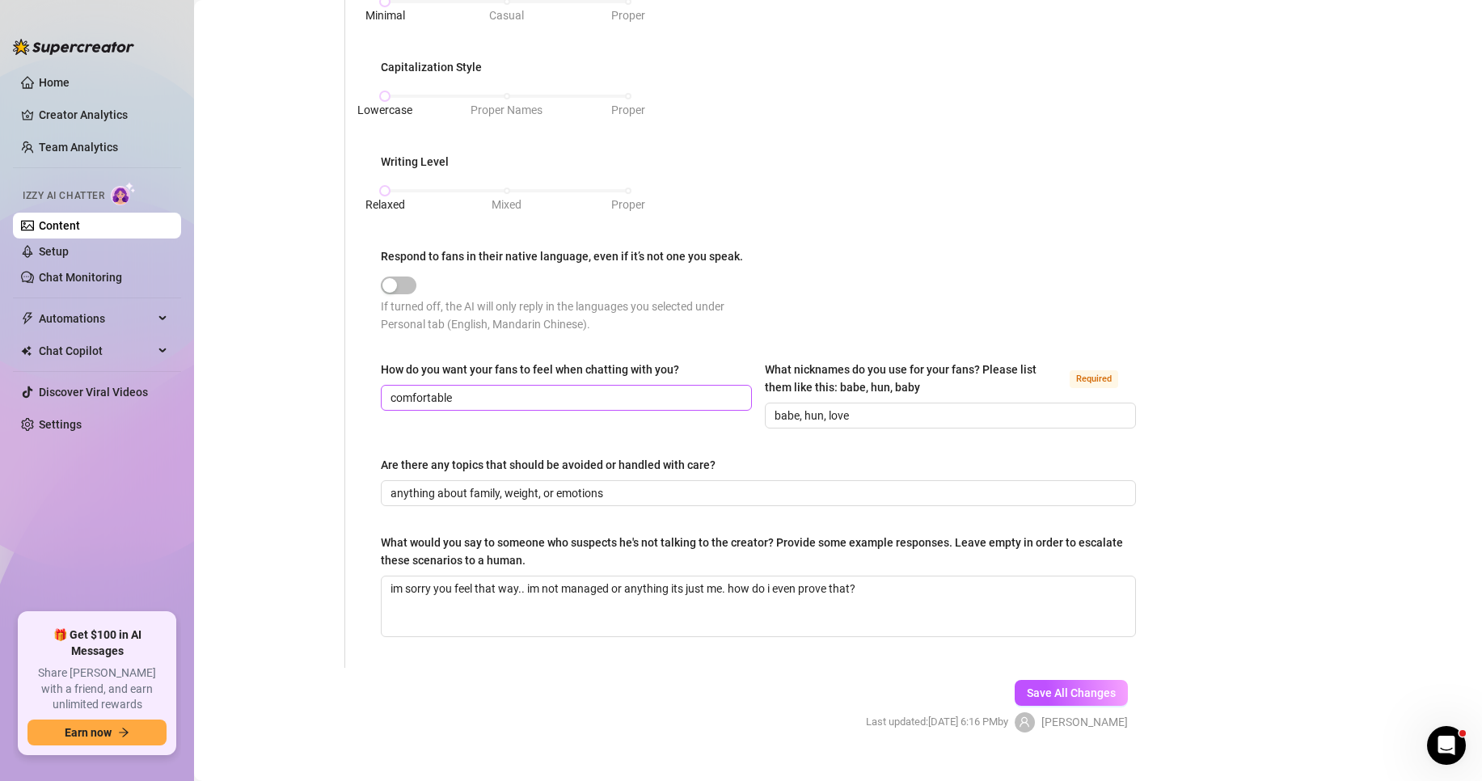
scroll to position [718, 0]
